Goal: Task Accomplishment & Management: Manage account settings

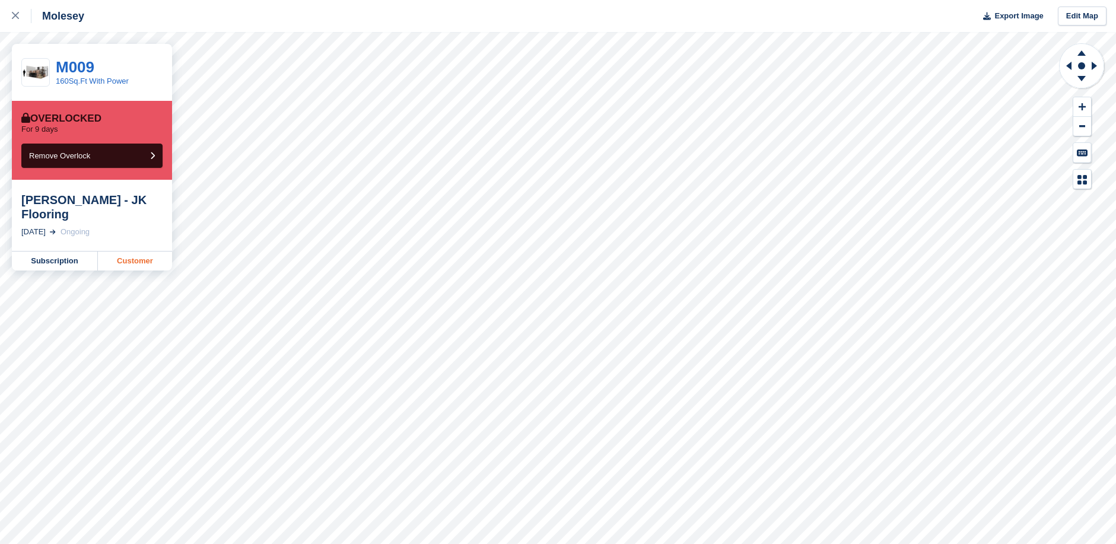
click at [136, 252] on link "Customer" at bounding box center [135, 261] width 74 height 19
click at [62, 245] on link "Subscription" at bounding box center [55, 246] width 86 height 19
click at [142, 247] on link "Customer" at bounding box center [135, 246] width 74 height 19
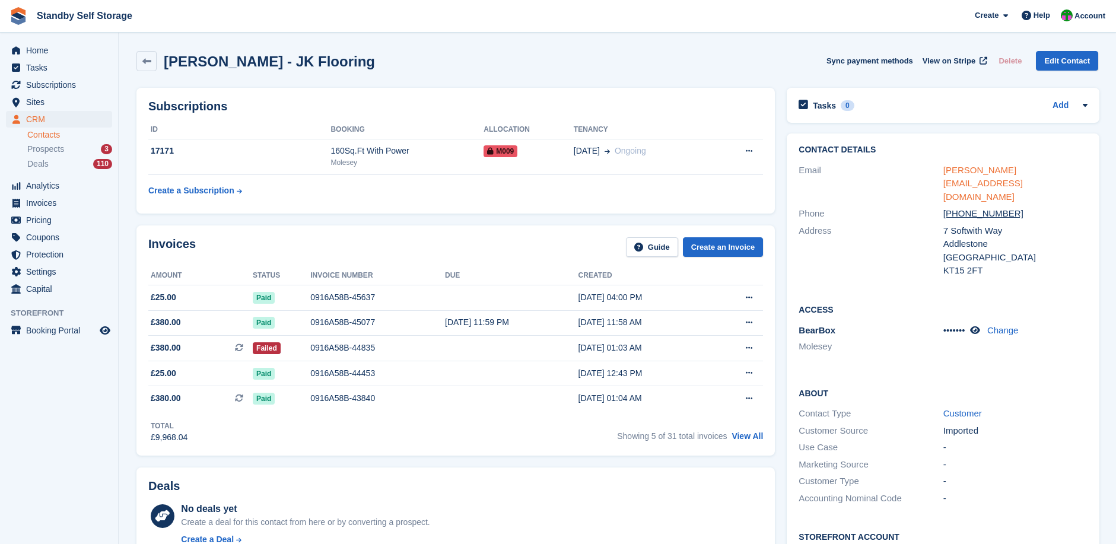
click at [985, 168] on link "[PERSON_NAME][EMAIL_ADDRESS][DOMAIN_NAME]" at bounding box center [984, 183] width 80 height 37
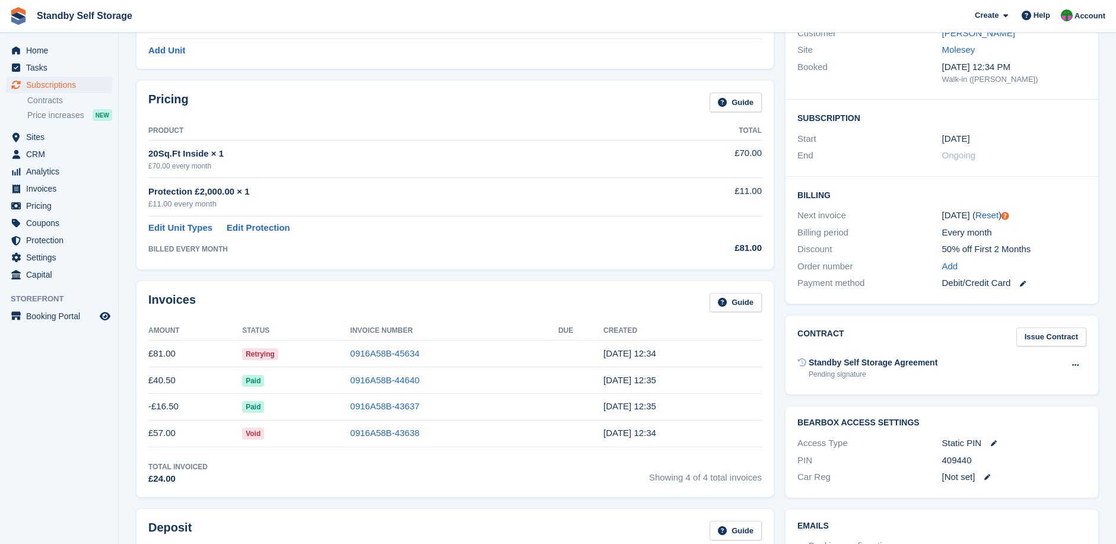
scroll to position [138, 0]
click at [378, 350] on link "0916A58B-45634" at bounding box center [384, 352] width 69 height 10
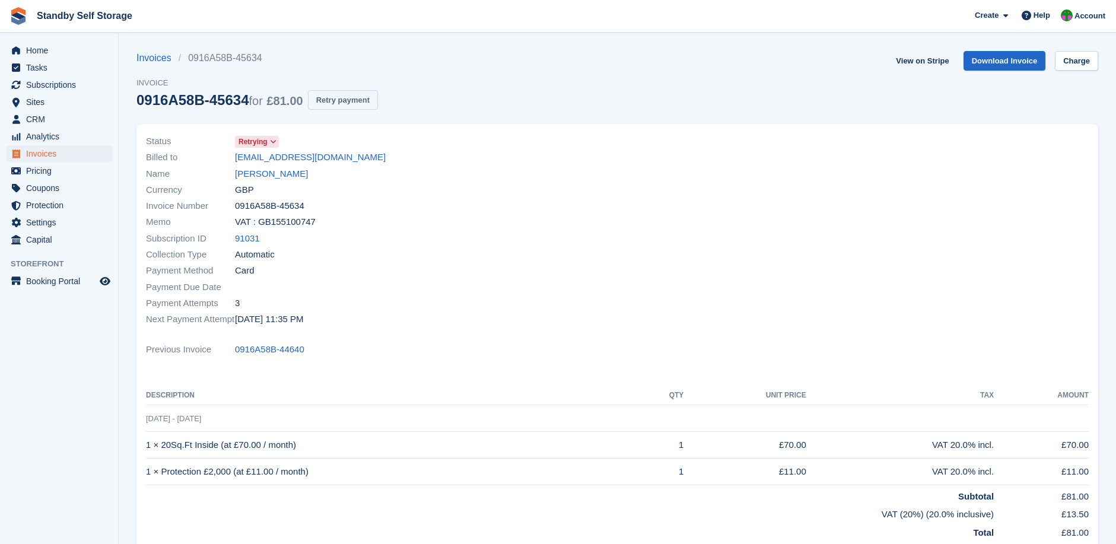
click at [339, 100] on button "Retry payment" at bounding box center [343, 100] width 70 height 20
click at [502, 185] on div "Currency GBP" at bounding box center [378, 190] width 465 height 16
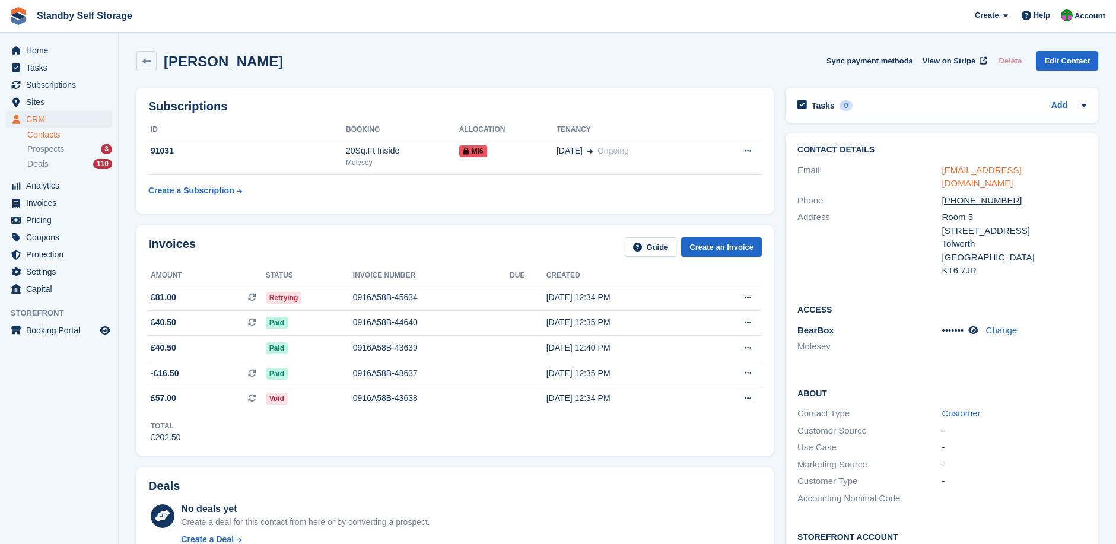
click at [987, 172] on link "[EMAIL_ADDRESS][DOMAIN_NAME]" at bounding box center [982, 177] width 80 height 24
